Goal: Task Accomplishment & Management: Manage account settings

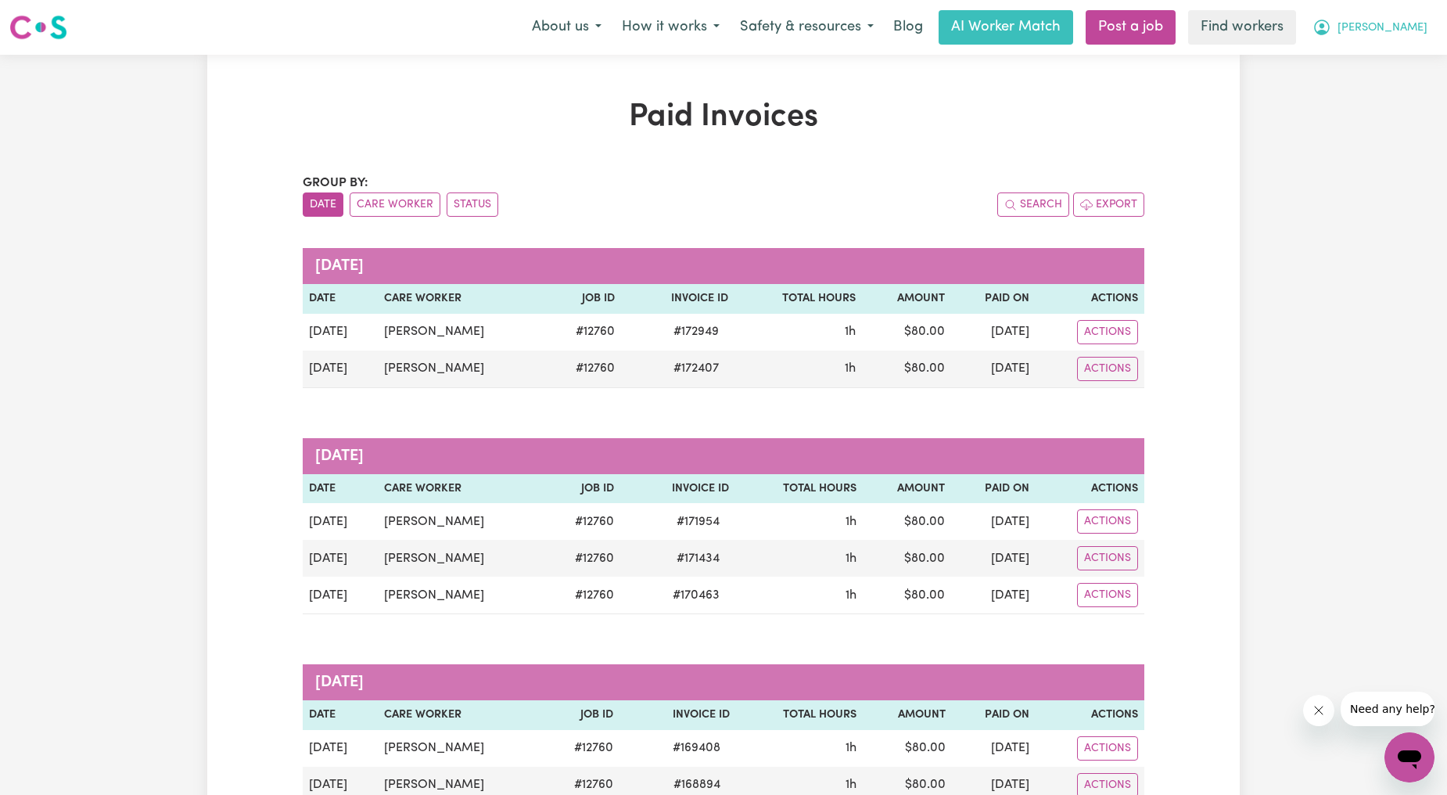
click at [1404, 13] on button "[PERSON_NAME]" at bounding box center [1369, 27] width 135 height 33
click at [1380, 97] on link "Logout" at bounding box center [1375, 90] width 124 height 30
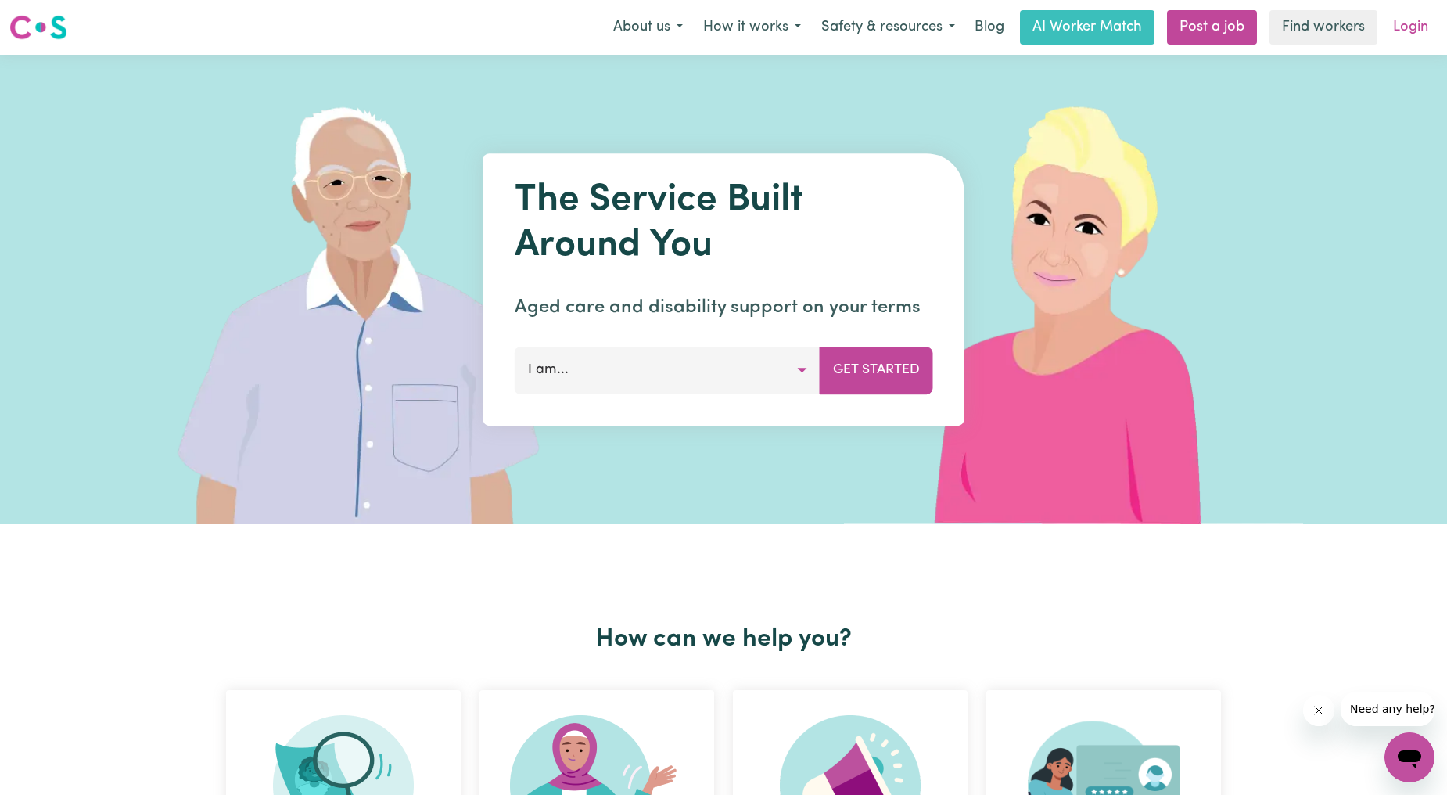
click at [1420, 19] on link "Login" at bounding box center [1411, 27] width 54 height 34
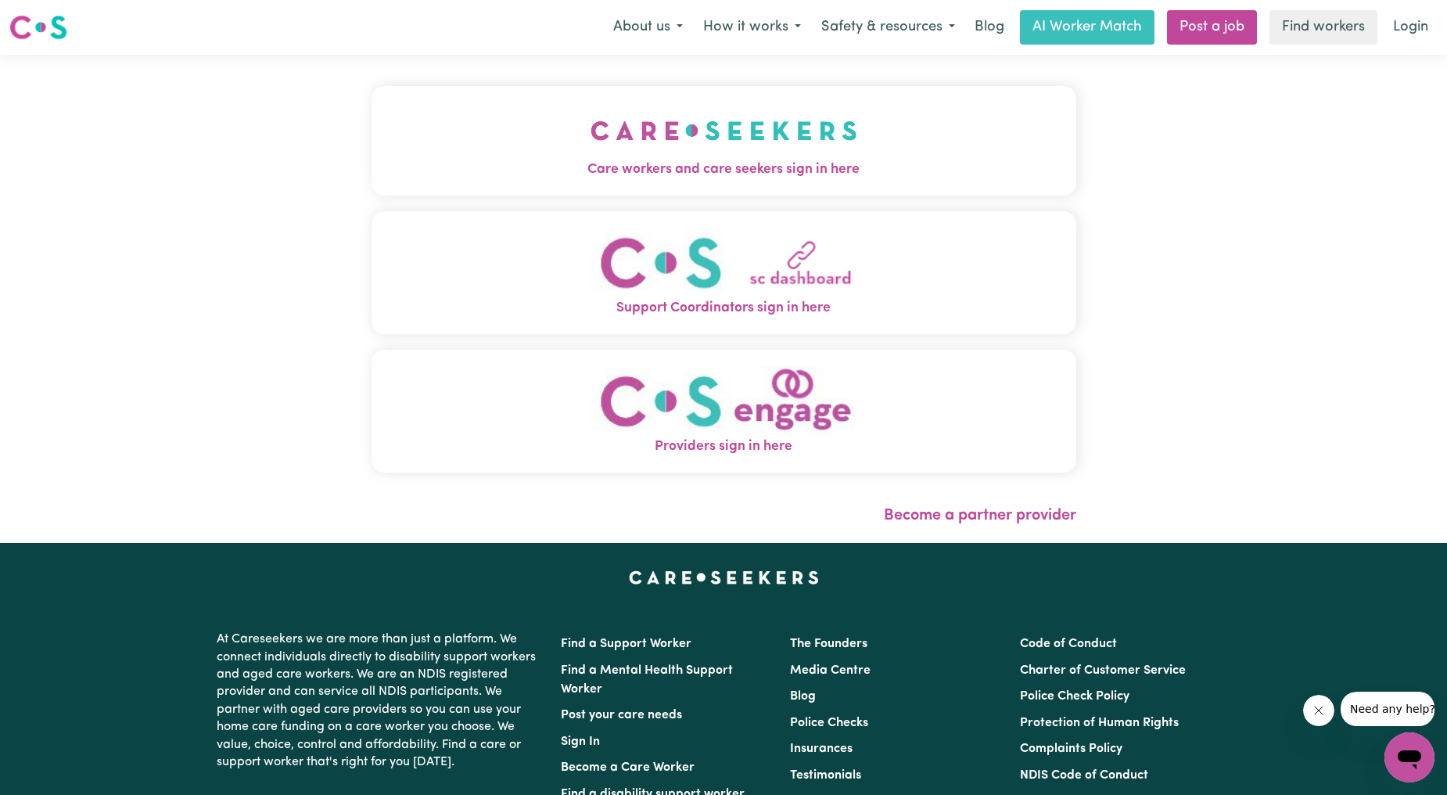
click at [591, 135] on img "Care workers and care seekers sign in here" at bounding box center [724, 131] width 267 height 58
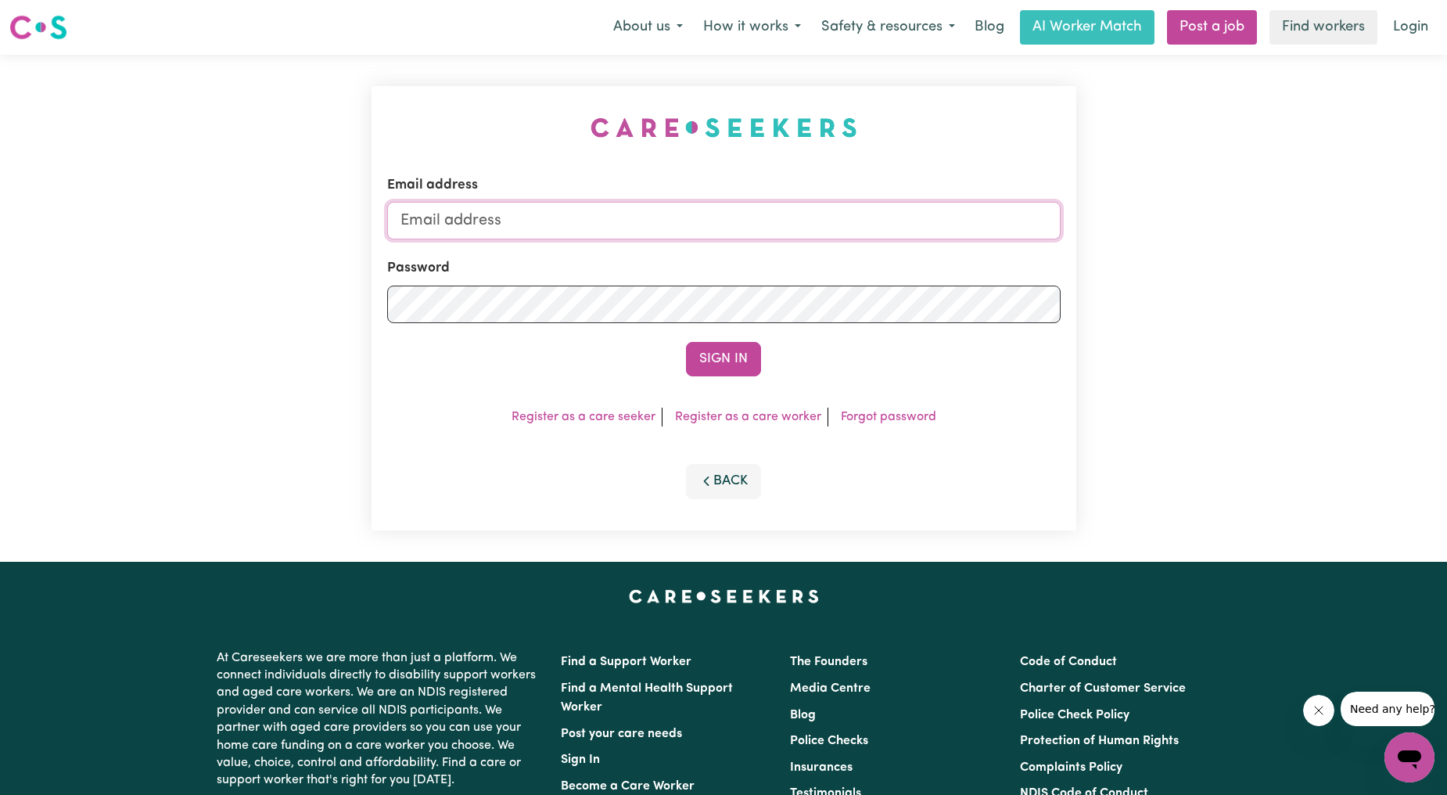
click at [574, 225] on input "Email address" at bounding box center [723, 221] width 673 height 38
drag, startPoint x: 486, startPoint y: 228, endPoint x: 689, endPoint y: 246, distance: 204.1
click at [689, 246] on form "Email address [EMAIL_ADDRESS][PERSON_NAME][DOMAIN_NAME] Password Sign In" at bounding box center [723, 275] width 673 height 201
click at [475, 214] on input "[EMAIL_ADDRESS][PERSON_NAME][DOMAIN_NAME]" at bounding box center [723, 221] width 673 height 38
drag, startPoint x: 479, startPoint y: 216, endPoint x: 777, endPoint y: 264, distance: 301.9
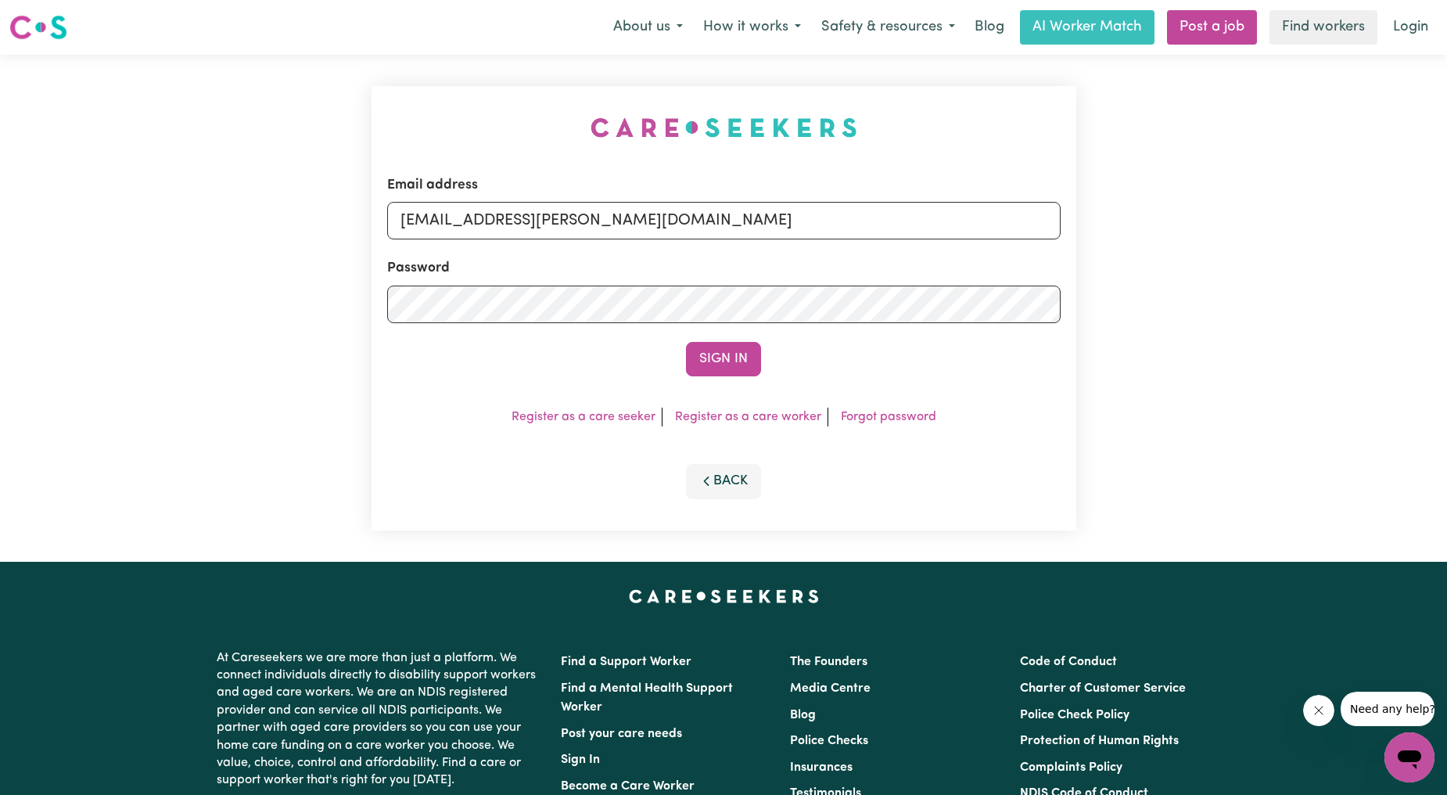
click at [777, 264] on form "Email address [EMAIL_ADDRESS][PERSON_NAME][DOMAIN_NAME] Password Sign In" at bounding box center [723, 275] width 673 height 201
type input "[EMAIL_ADDRESS][DOMAIN_NAME]"
click at [749, 378] on div "Email address [EMAIL_ADDRESS][DOMAIN_NAME] Password Sign In Register as a care …" at bounding box center [724, 308] width 705 height 444
click at [727, 357] on button "Sign In" at bounding box center [723, 359] width 75 height 34
